Goal: Task Accomplishment & Management: Manage account settings

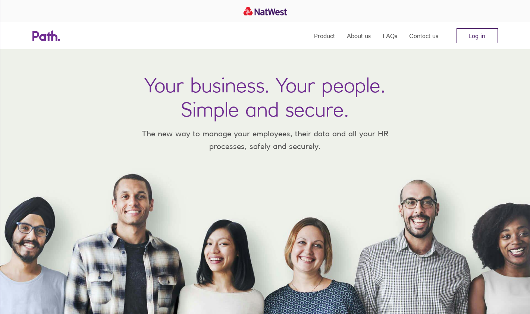
click at [484, 34] on link "Log in" at bounding box center [476, 35] width 41 height 15
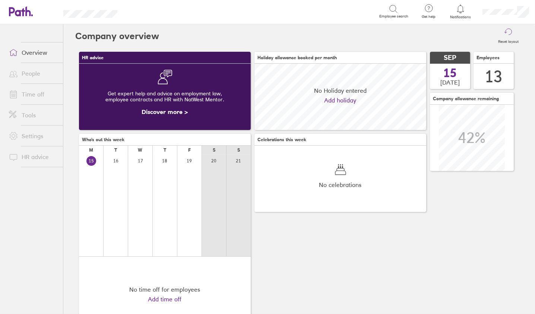
scroll to position [66, 171]
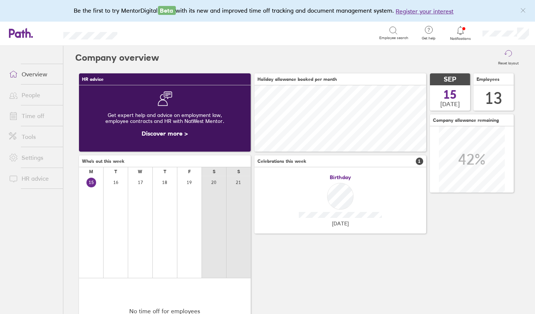
click at [37, 114] on link "Time off" at bounding box center [33, 115] width 60 height 15
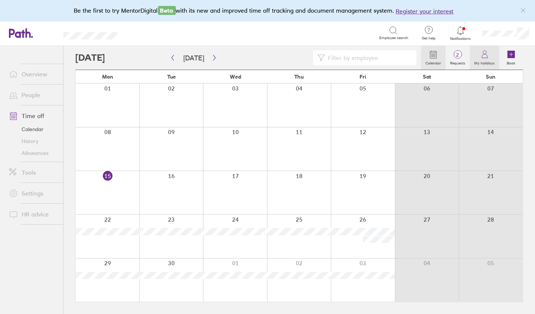
click at [486, 57] on icon at bounding box center [485, 54] width 9 height 9
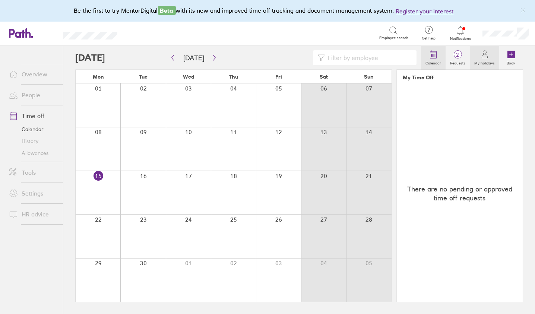
click at [436, 57] on icon at bounding box center [433, 54] width 9 height 9
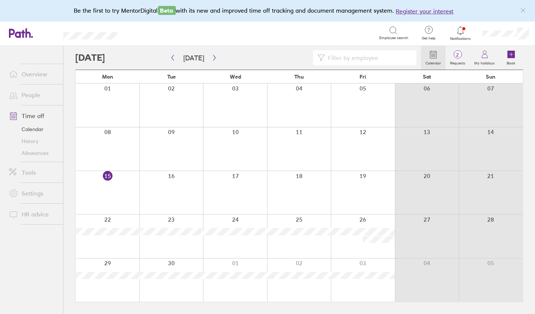
click at [234, 245] on div at bounding box center [235, 236] width 64 height 43
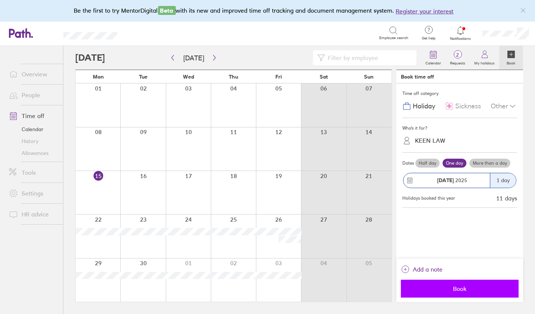
click at [465, 289] on span "Book" at bounding box center [459, 289] width 107 height 7
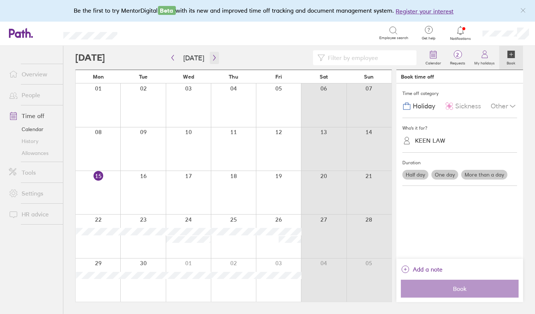
click at [212, 55] on icon "button" at bounding box center [215, 58] width 6 height 6
click at [212, 57] on icon "button" at bounding box center [215, 58] width 6 height 6
click at [169, 57] on button "button" at bounding box center [172, 58] width 9 height 12
